Goal: Check status: Check status

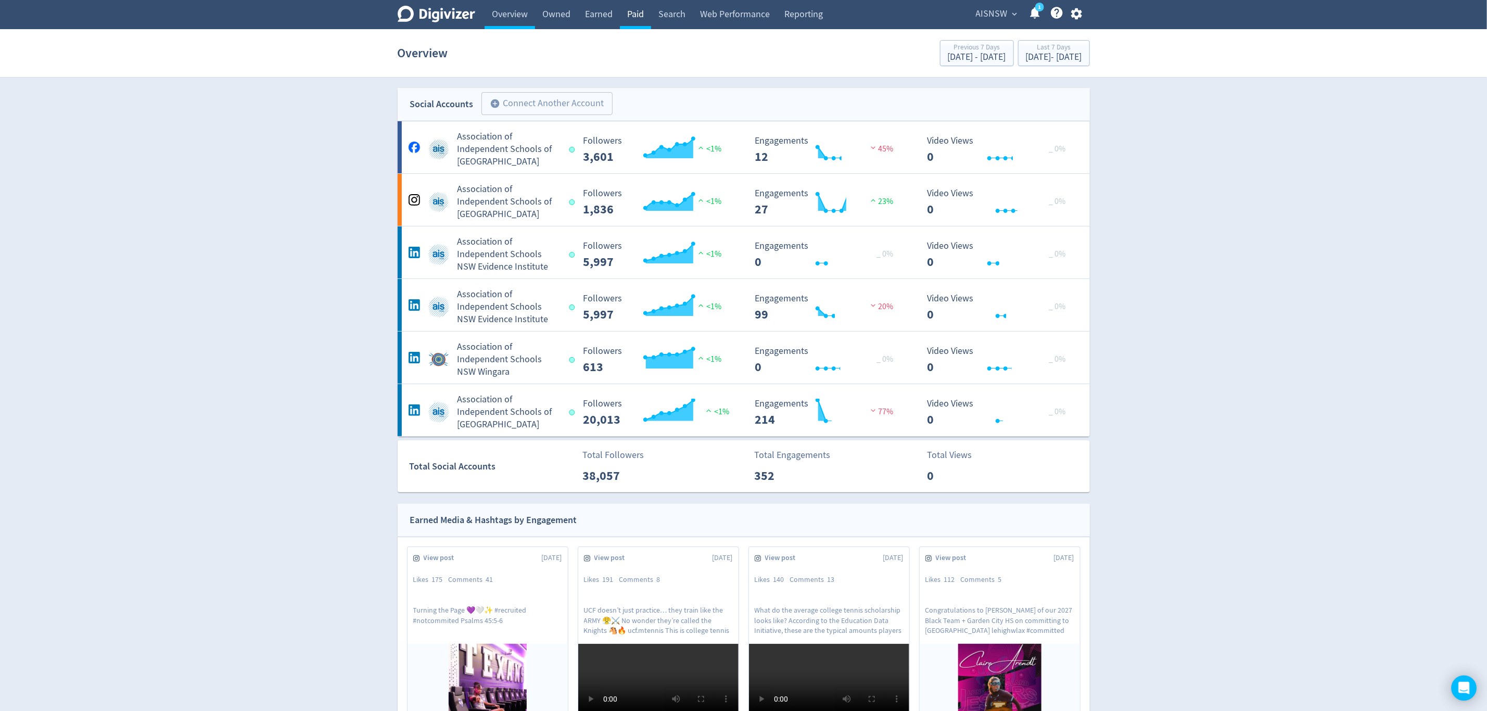
click at [631, 12] on link "Paid" at bounding box center [635, 14] width 31 height 29
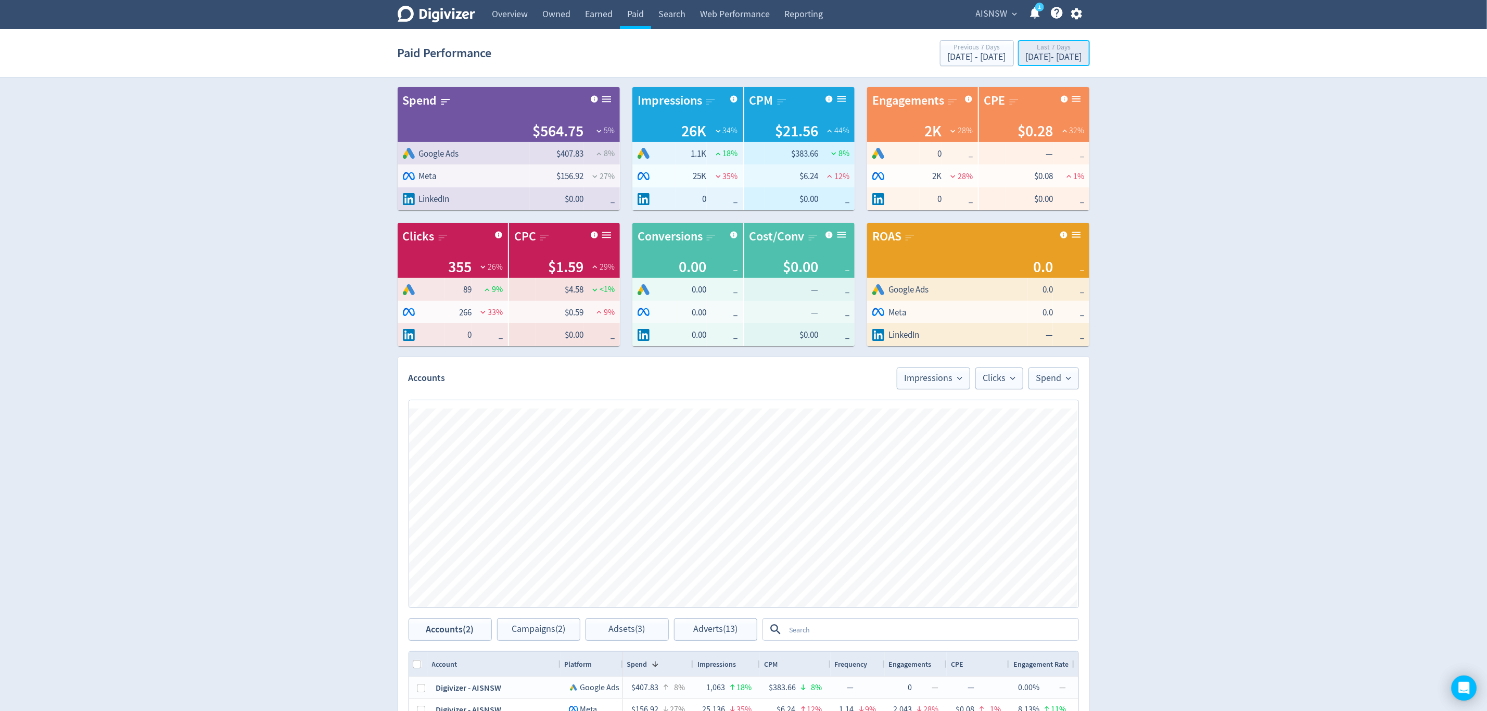
click at [1026, 58] on div "[DATE] - [DATE]" at bounding box center [1054, 57] width 56 height 9
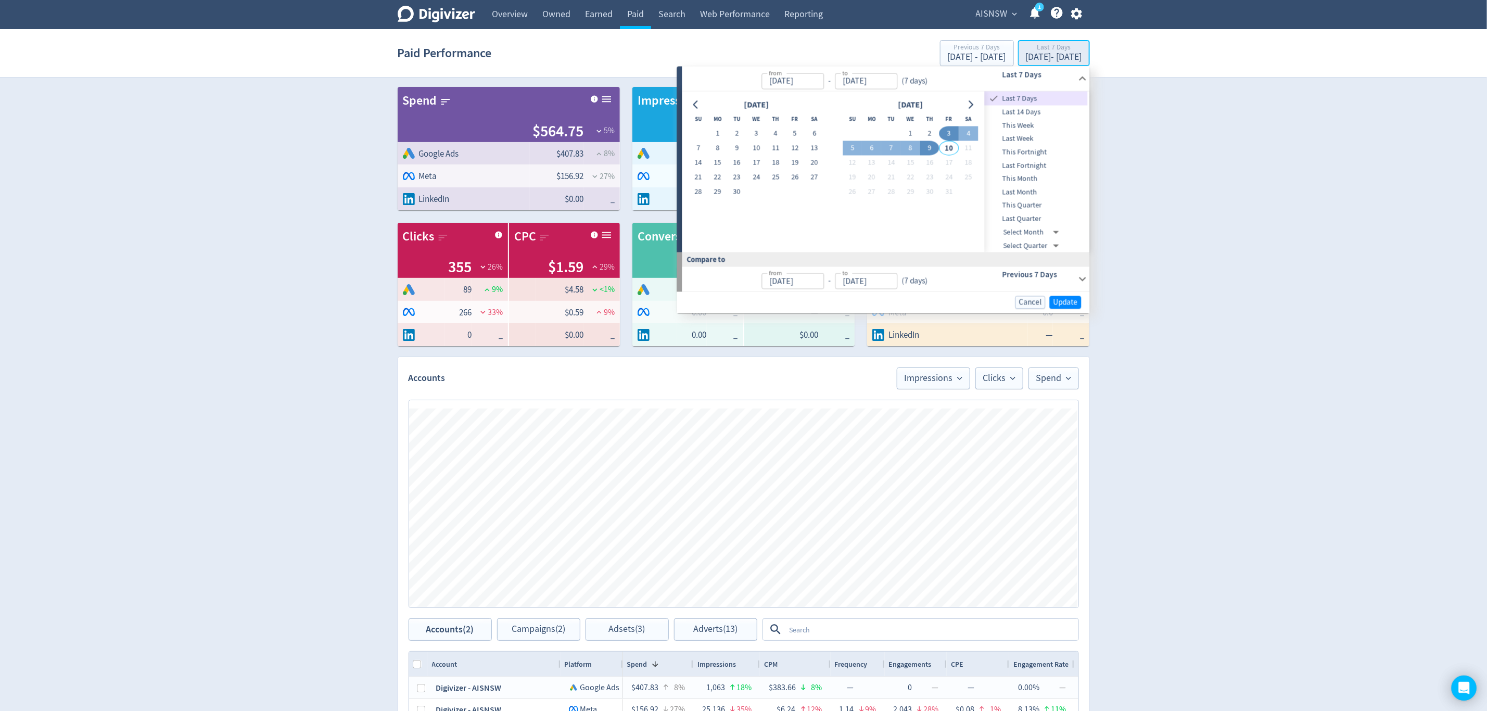
type input "[DATE]"
click at [756, 148] on button "10" at bounding box center [756, 148] width 19 height 15
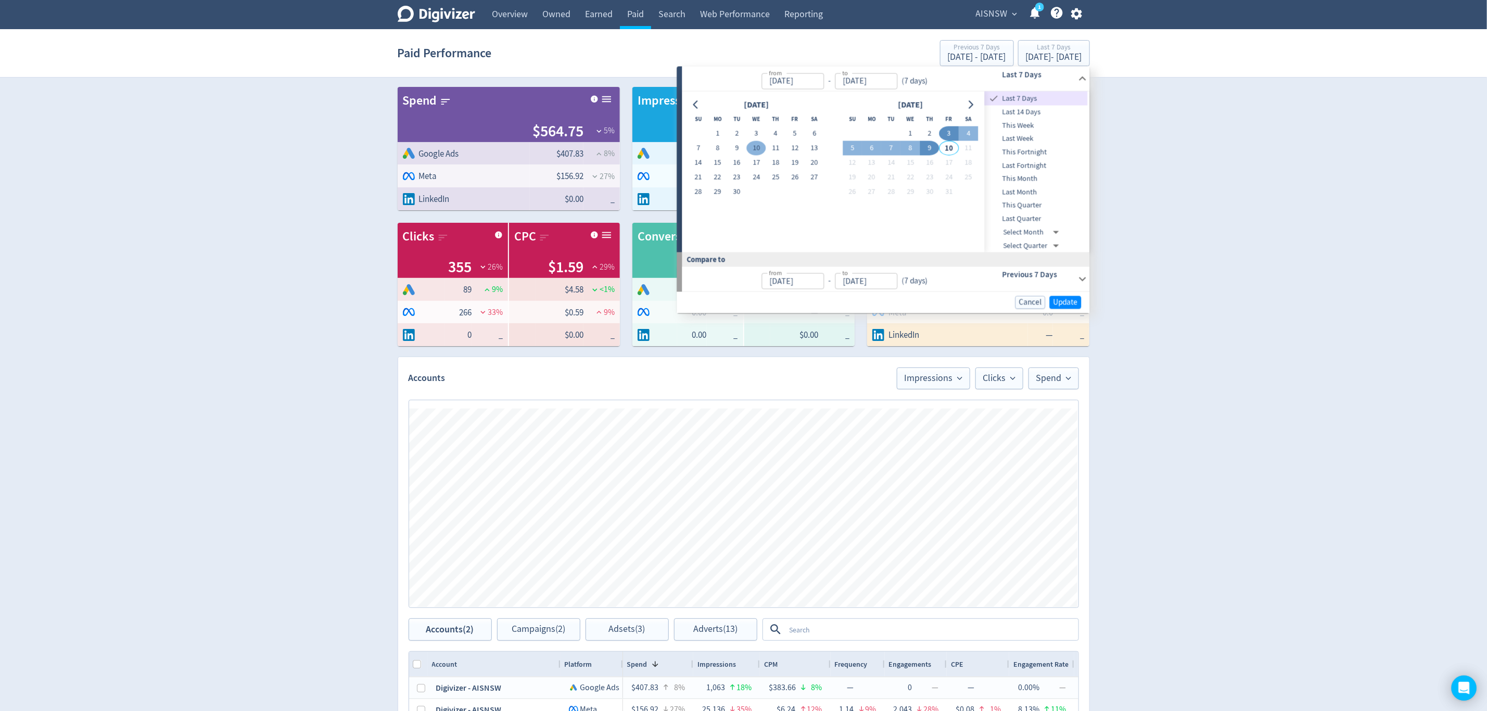
type input "[DATE]"
click at [932, 148] on button "9" at bounding box center [929, 148] width 19 height 15
type input "[DATE]"
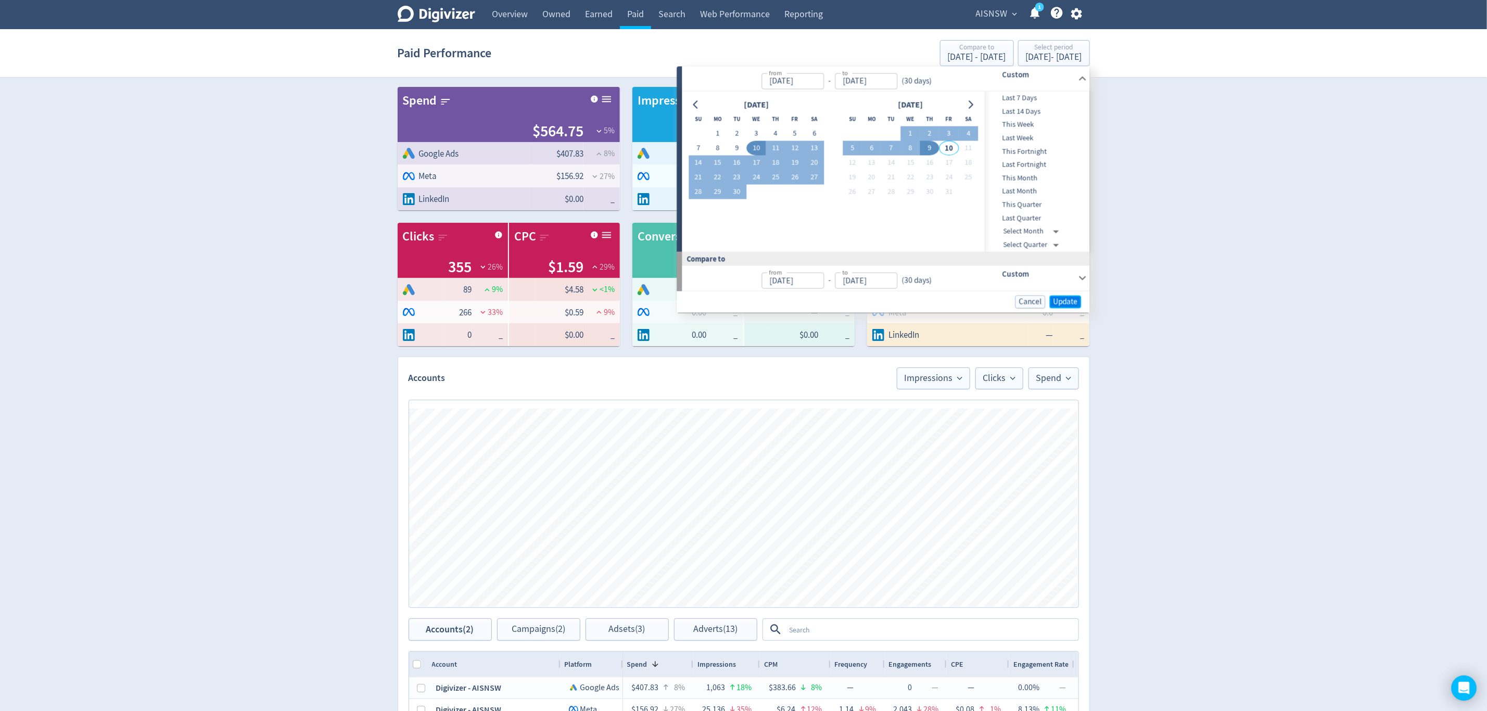
click at [1072, 303] on span "Update" at bounding box center [1065, 302] width 24 height 8
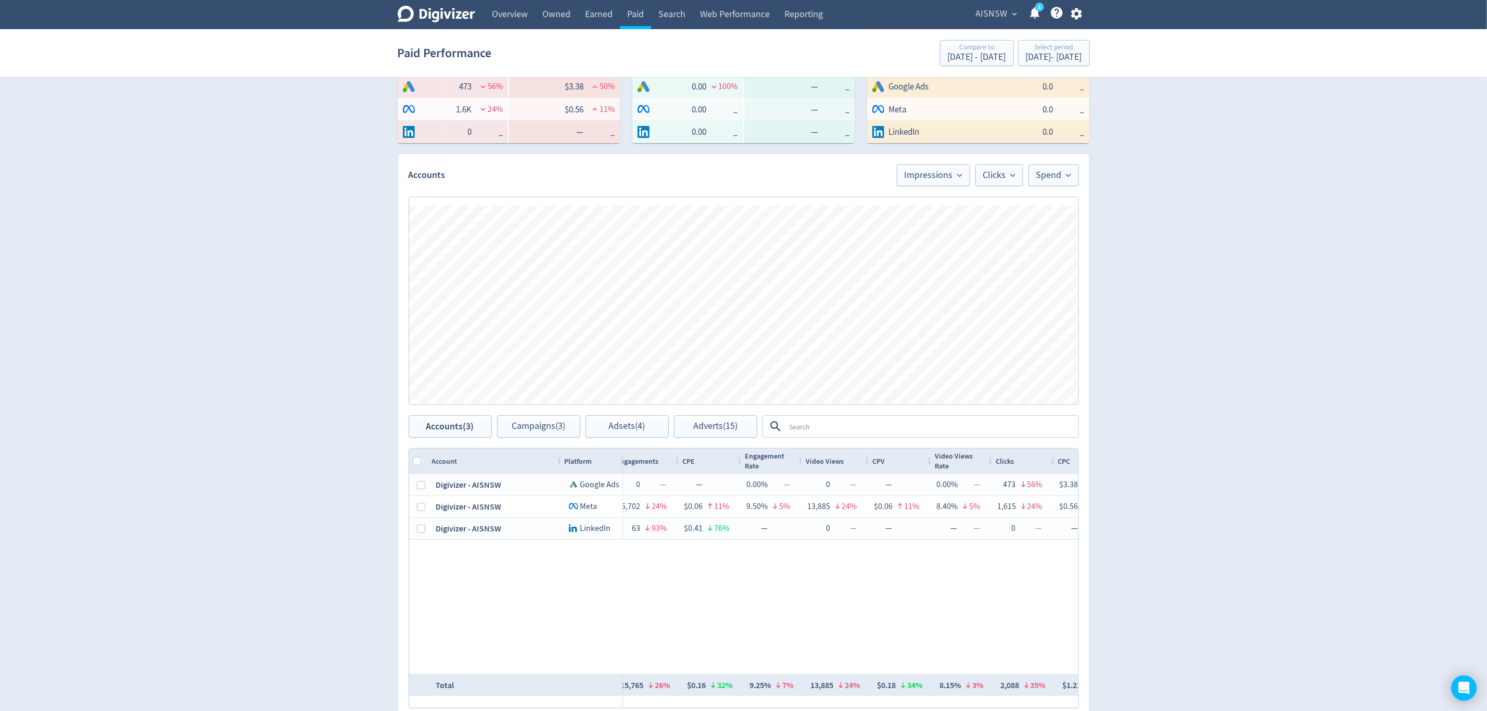
scroll to position [0, 283]
